Goal: Check status: Check status

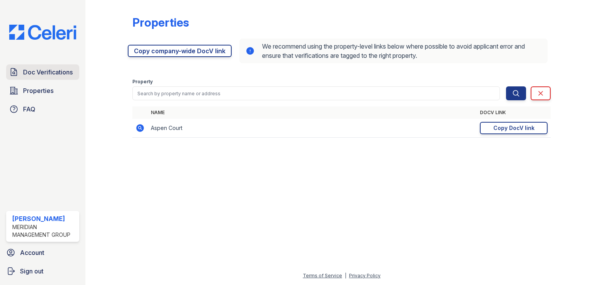
click at [39, 69] on span "Doc Verifications" at bounding box center [48, 71] width 50 height 9
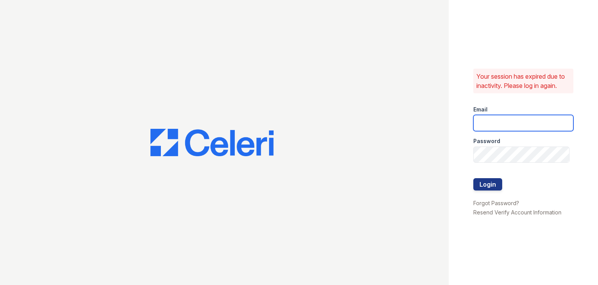
type input "pamela@mmgmgt.com"
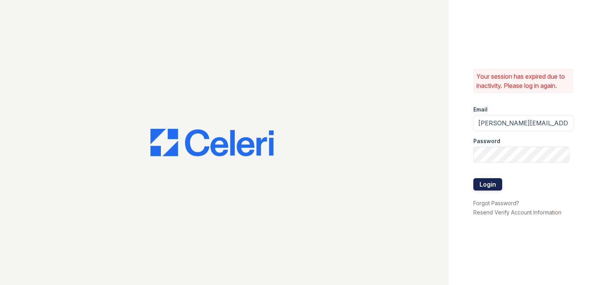
click at [492, 188] on button "Login" at bounding box center [488, 184] width 29 height 12
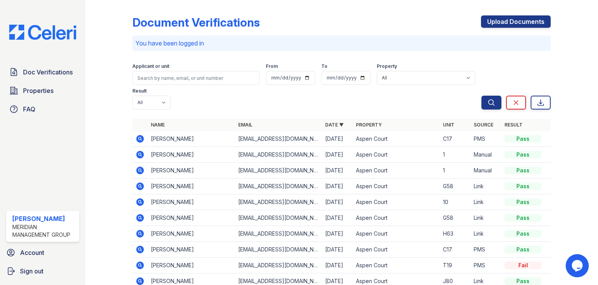
click at [140, 153] on icon at bounding box center [140, 154] width 2 height 2
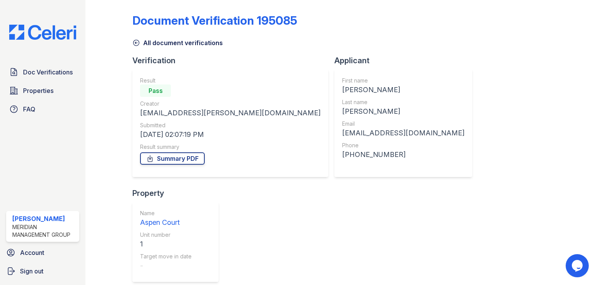
scroll to position [2, 0]
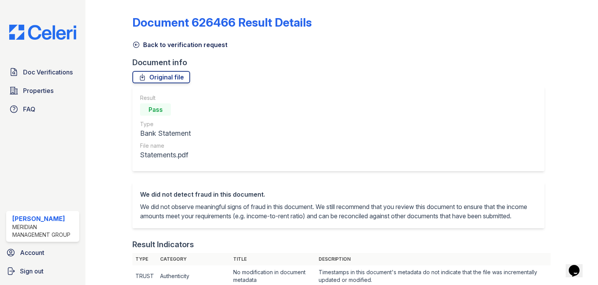
click at [135, 44] on icon at bounding box center [136, 45] width 8 height 8
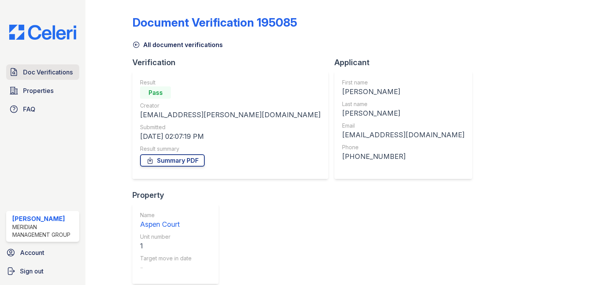
click at [52, 72] on span "Doc Verifications" at bounding box center [48, 71] width 50 height 9
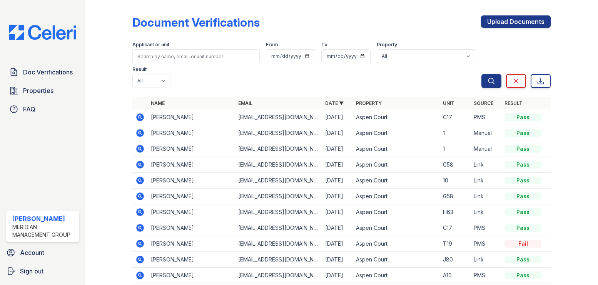
click at [140, 116] on icon at bounding box center [140, 117] width 2 height 2
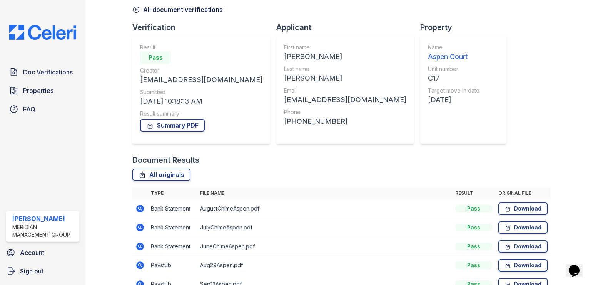
scroll to position [77, 0]
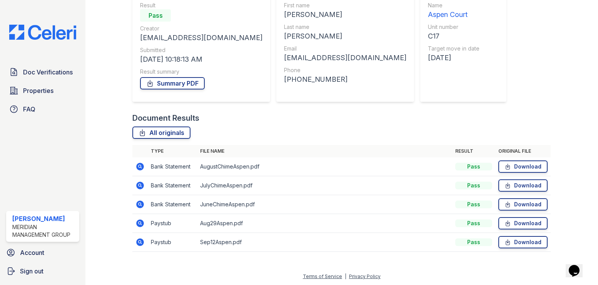
click at [139, 241] on icon at bounding box center [140, 241] width 2 height 2
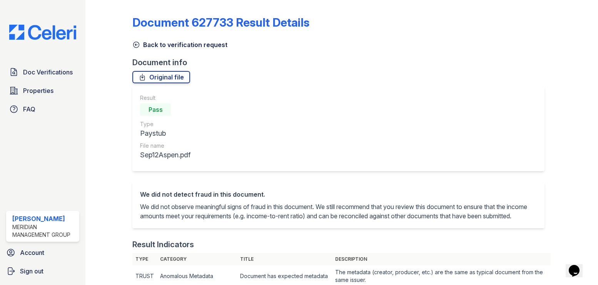
click at [136, 45] on icon at bounding box center [137, 45] width 6 height 6
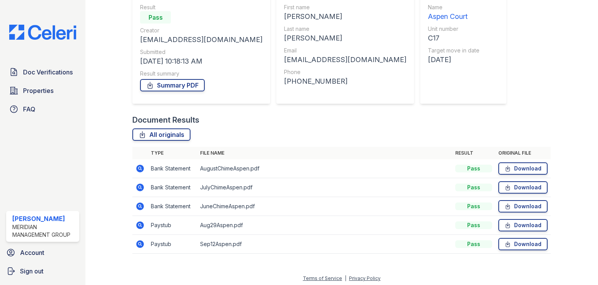
scroll to position [78, 0]
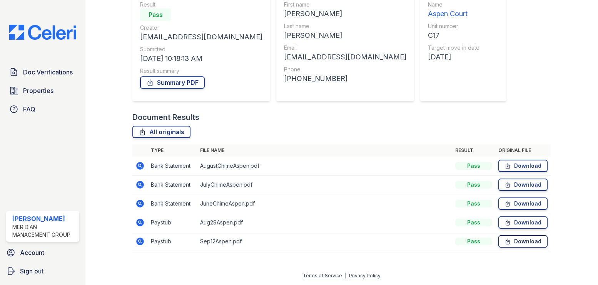
click at [506, 239] on icon at bounding box center [508, 241] width 7 height 8
click at [140, 202] on icon at bounding box center [140, 203] width 9 height 9
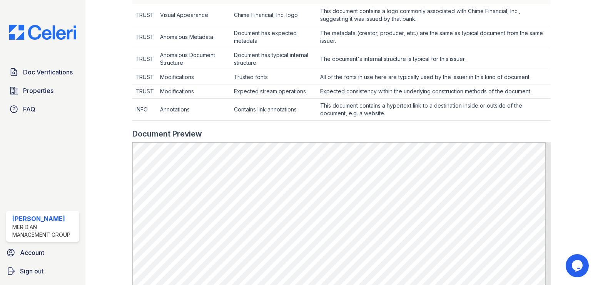
scroll to position [270, 0]
